Goal: Transaction & Acquisition: Purchase product/service

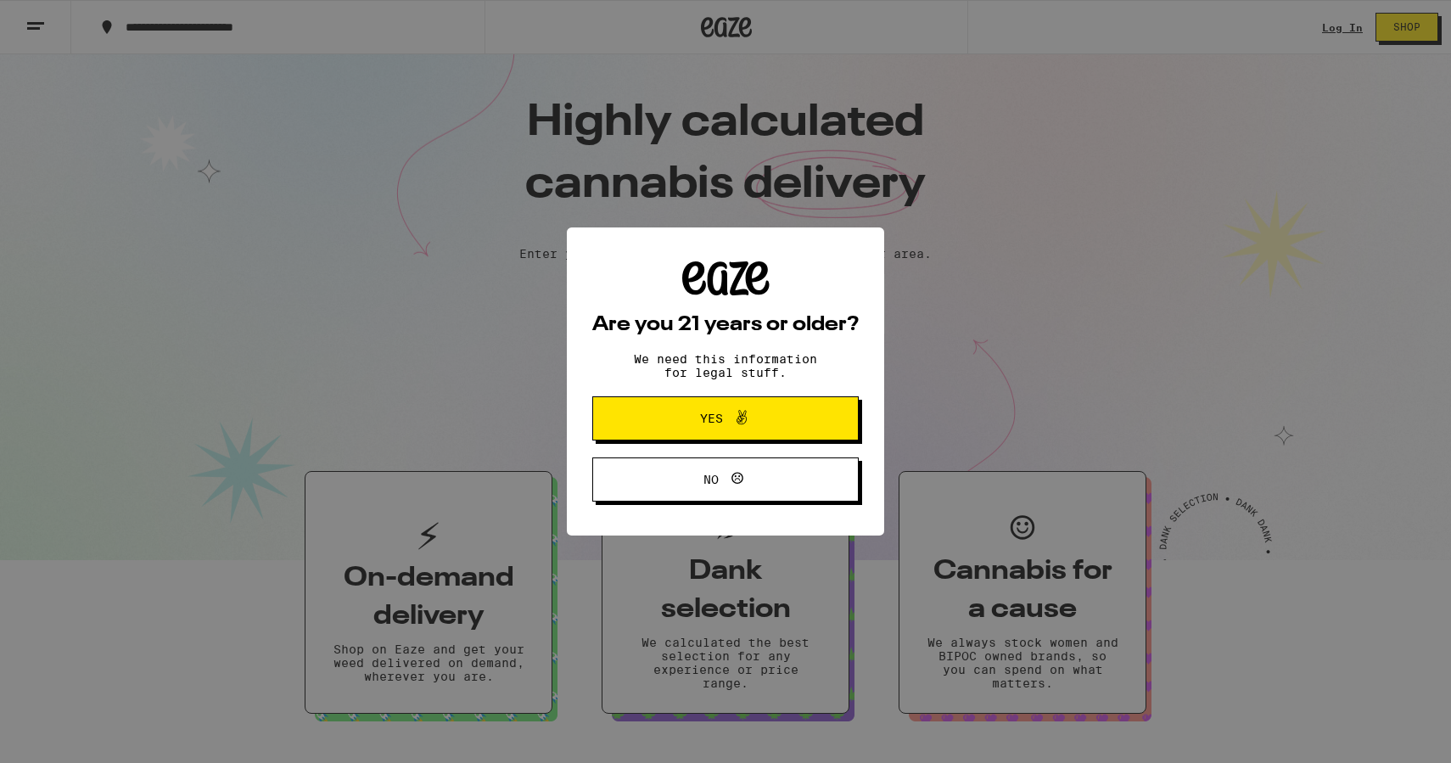
click at [789, 428] on span "Yes" at bounding box center [725, 418] width 129 height 22
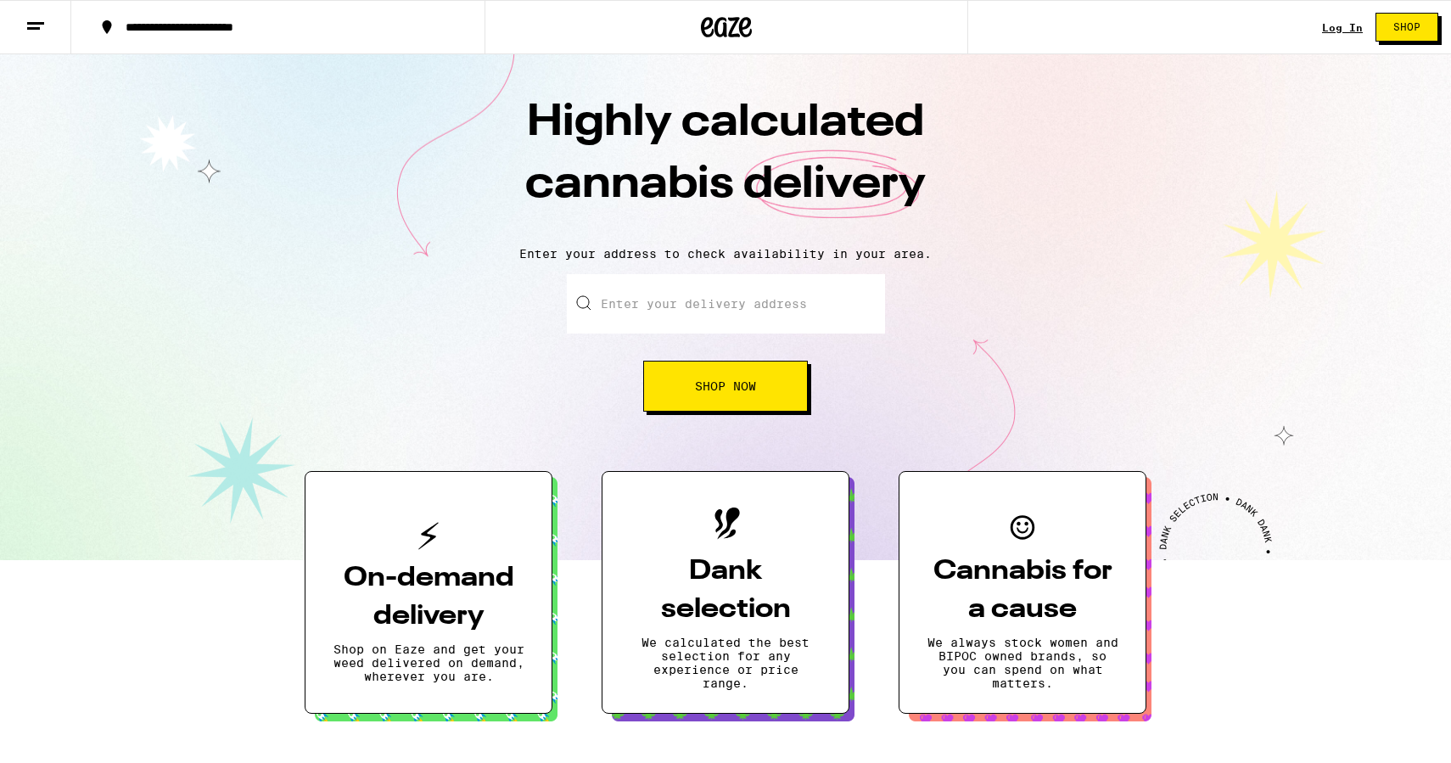
click at [740, 315] on input "Enter your delivery address" at bounding box center [726, 303] width 318 height 59
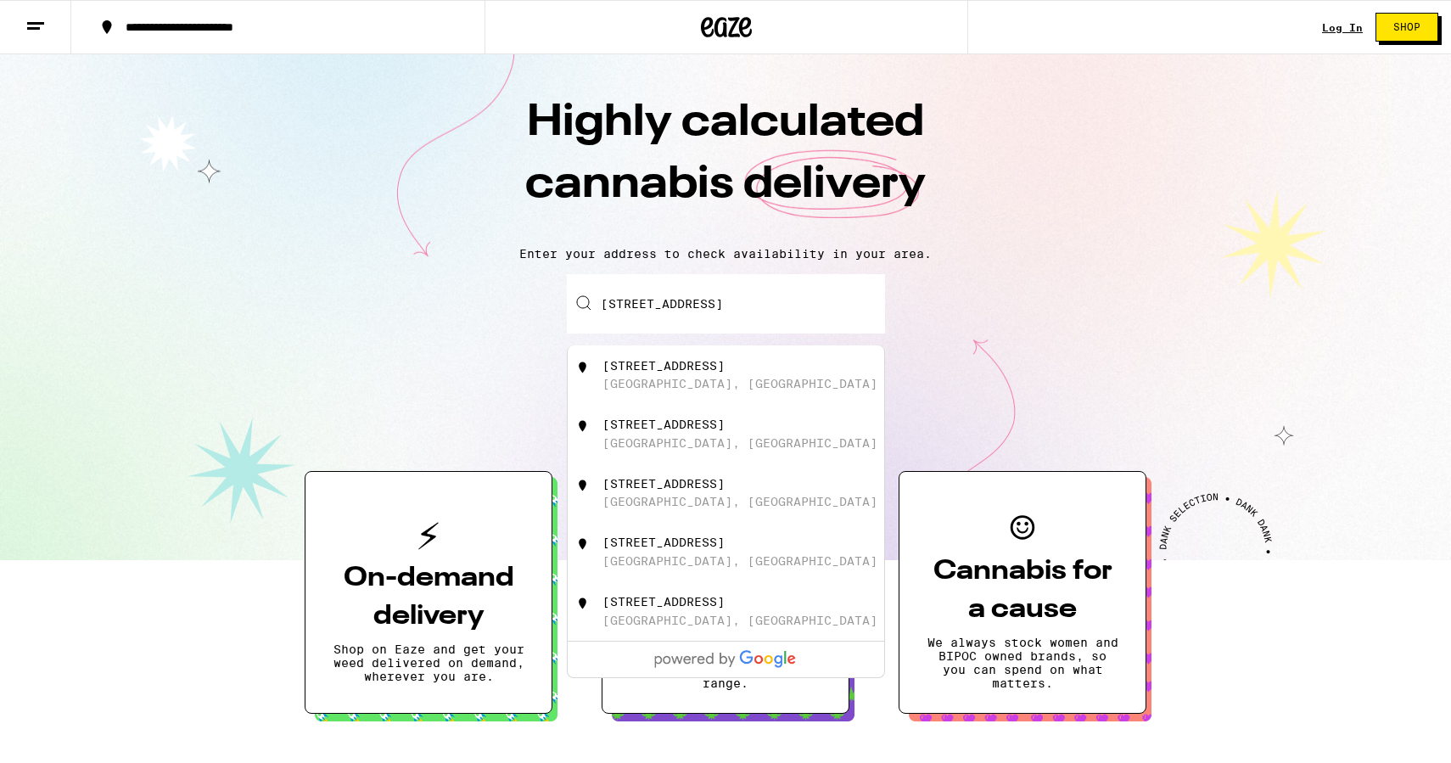
type input "[STREET_ADDRESS]"
